Goal: Transaction & Acquisition: Purchase product/service

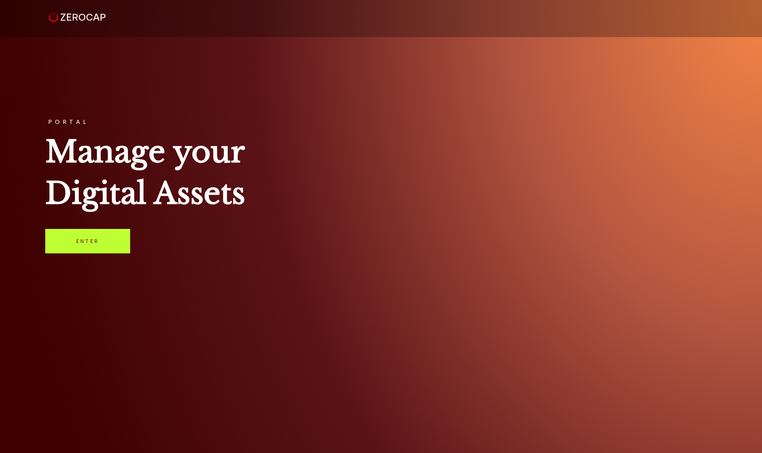
click at [95, 243] on link "Enter" at bounding box center [87, 241] width 85 height 24
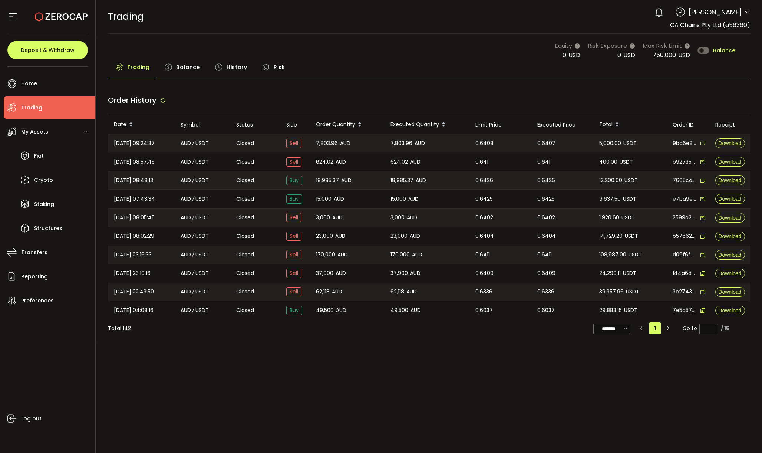
type input "***"
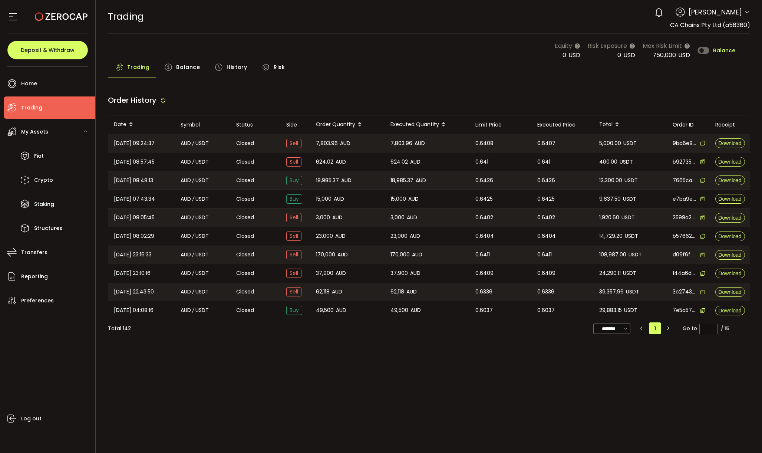
type input "***"
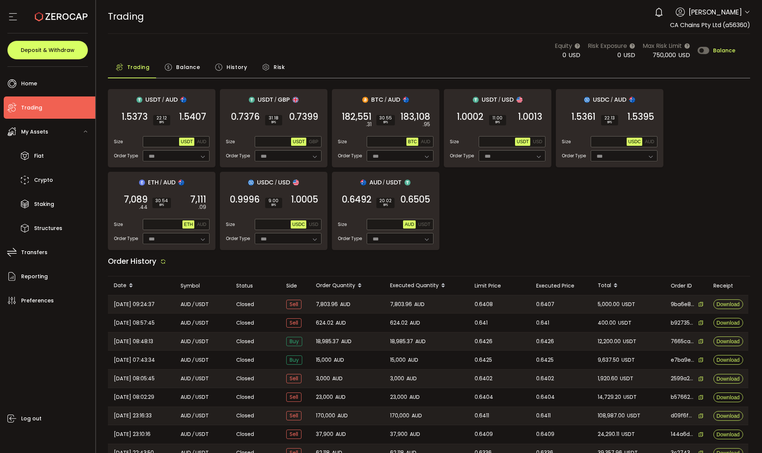
click at [643, 222] on div "USDT / AUD 1.5373 SELL 22.12 BPS 1.5407 BUY Size Max USDT AUD Order Type *** FO…" at bounding box center [429, 169] width 643 height 161
